Goal: Check status: Check status

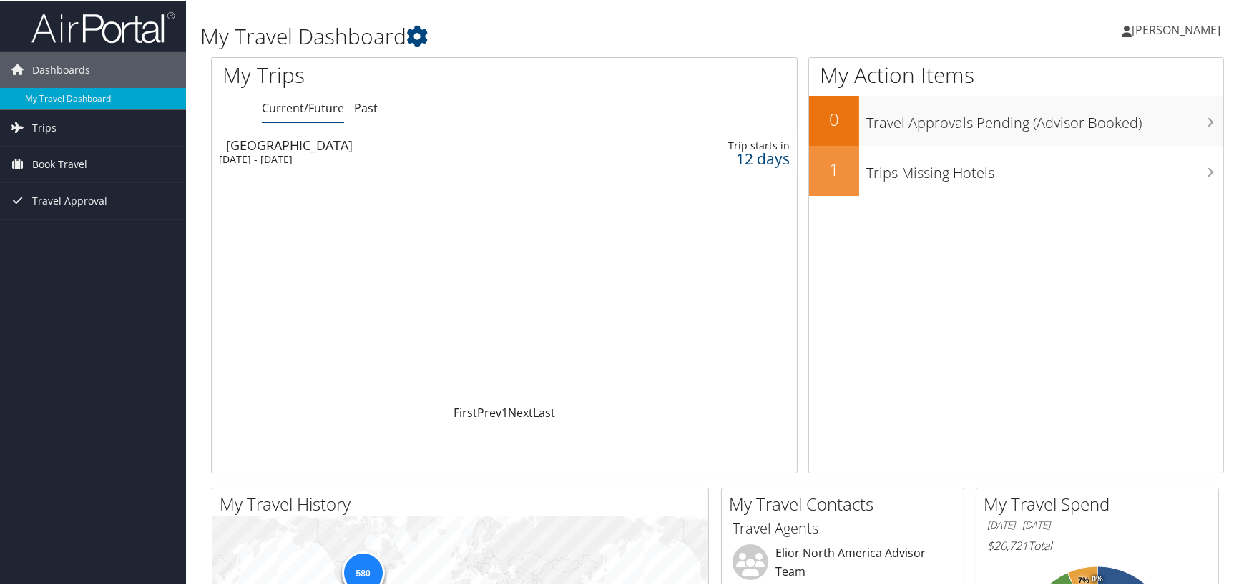
click at [304, 155] on div "[DATE] - [DATE]" at bounding box center [407, 158] width 377 height 13
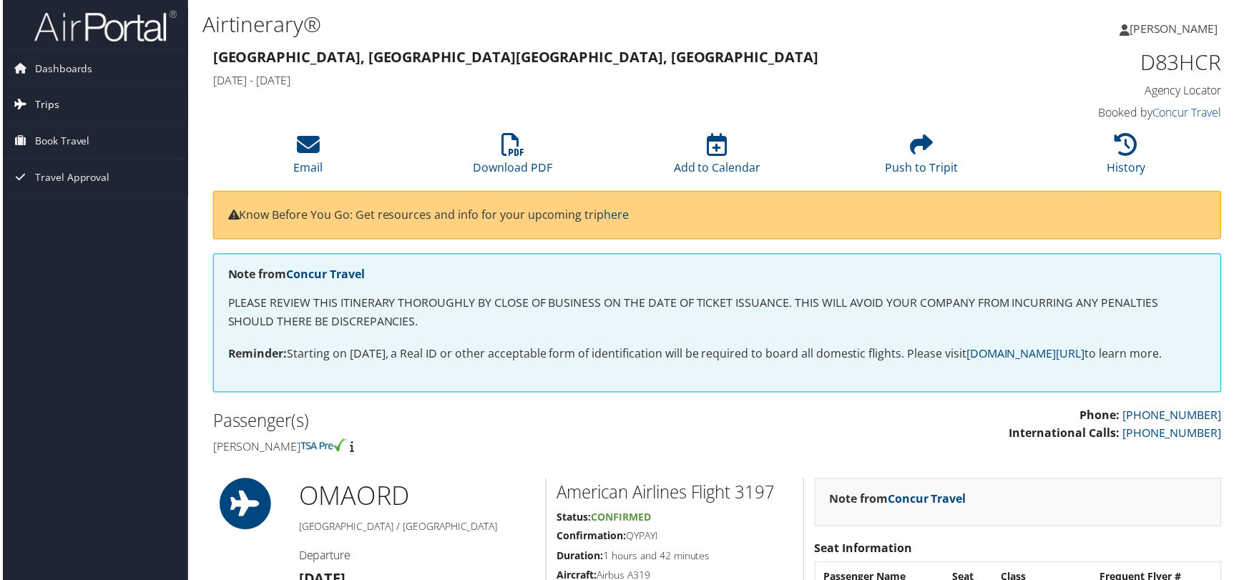
click at [47, 103] on span "Trips" at bounding box center [44, 105] width 24 height 36
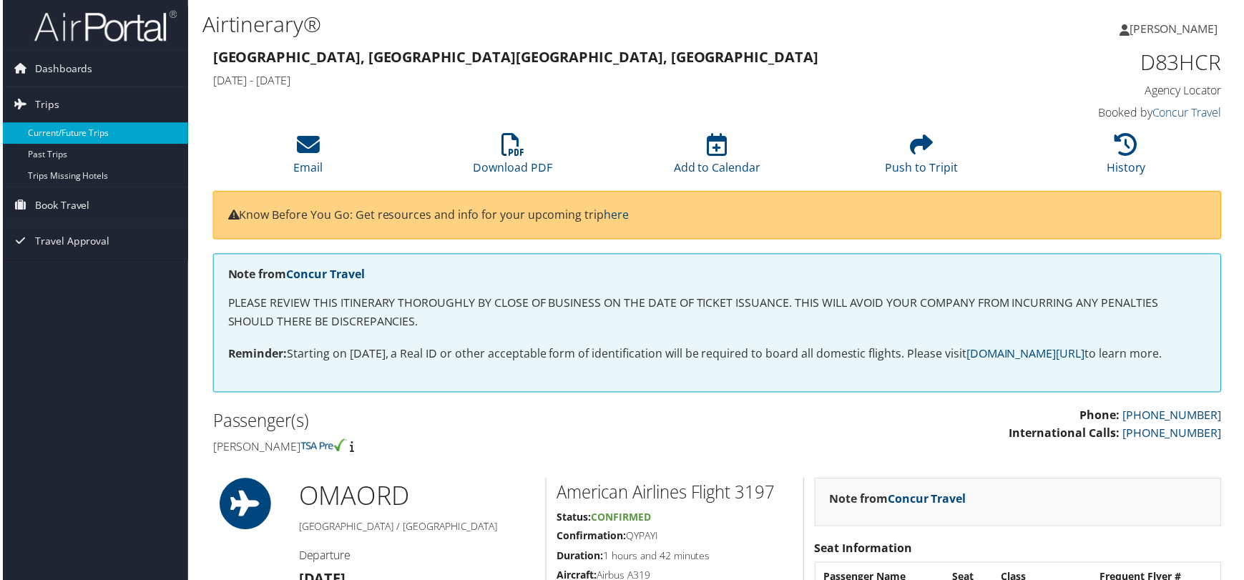
click at [45, 128] on link "Current/Future Trips" at bounding box center [93, 133] width 186 height 21
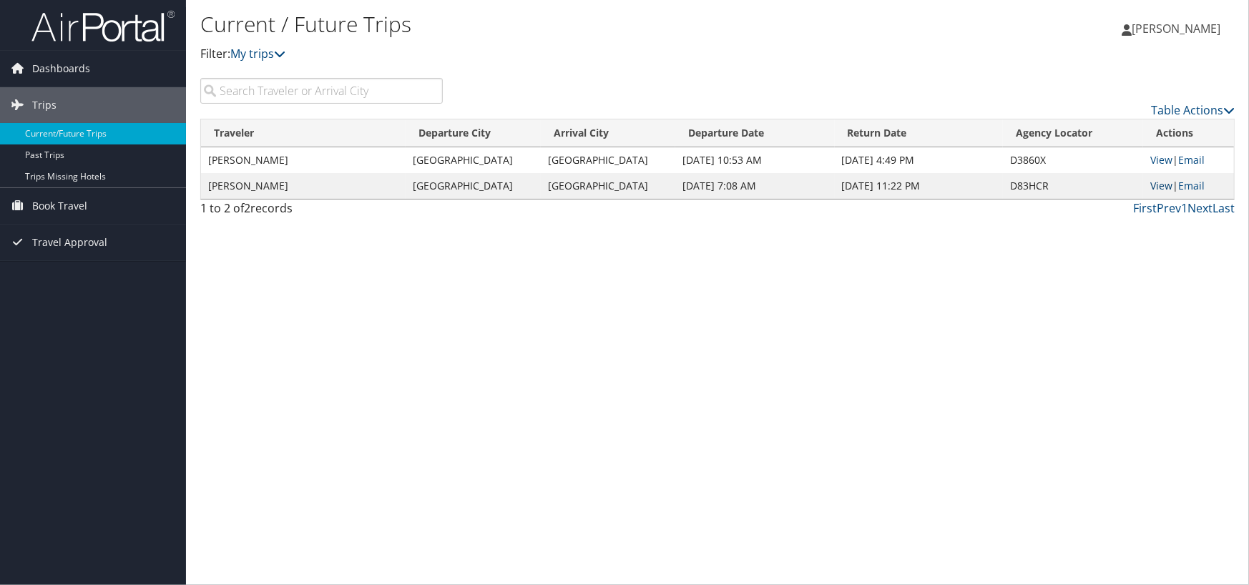
click at [1158, 182] on link "View" at bounding box center [1161, 186] width 22 height 14
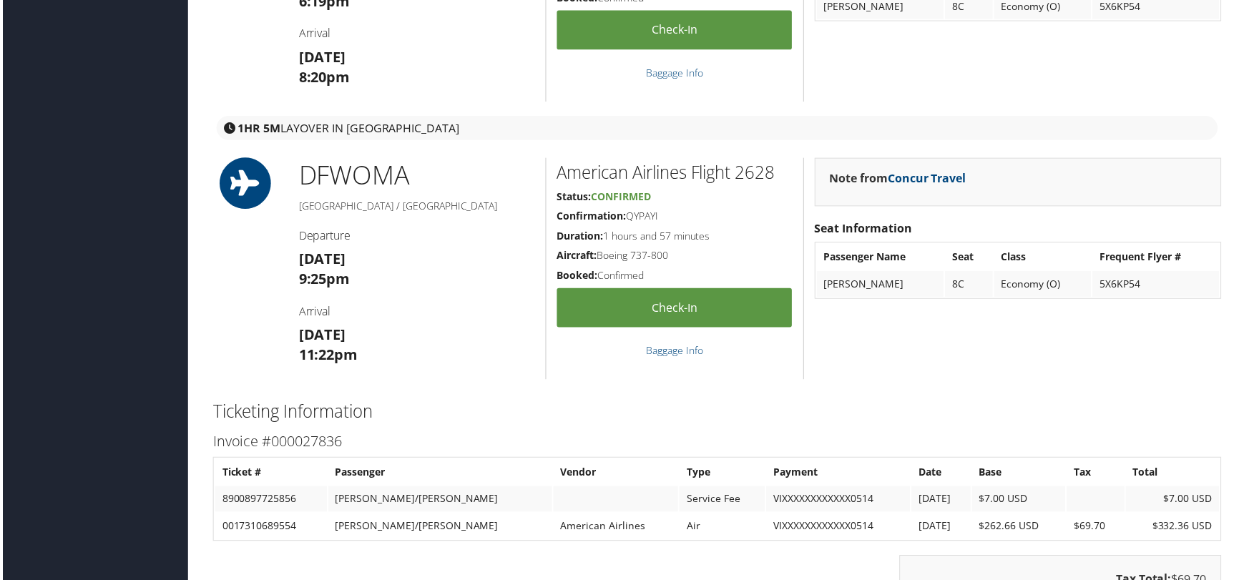
scroll to position [1573, 0]
